Goal: Obtain resource: Download file/media

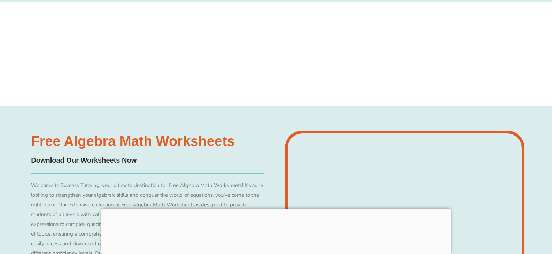
scroll to position [3411, 0]
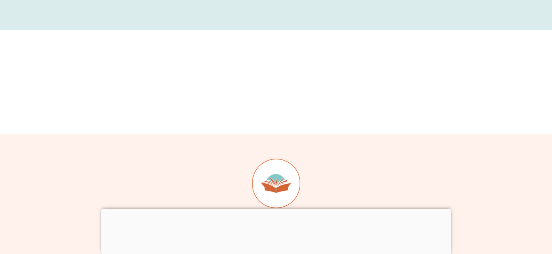
scroll to position [4606, 0]
